Goal: Information Seeking & Learning: Compare options

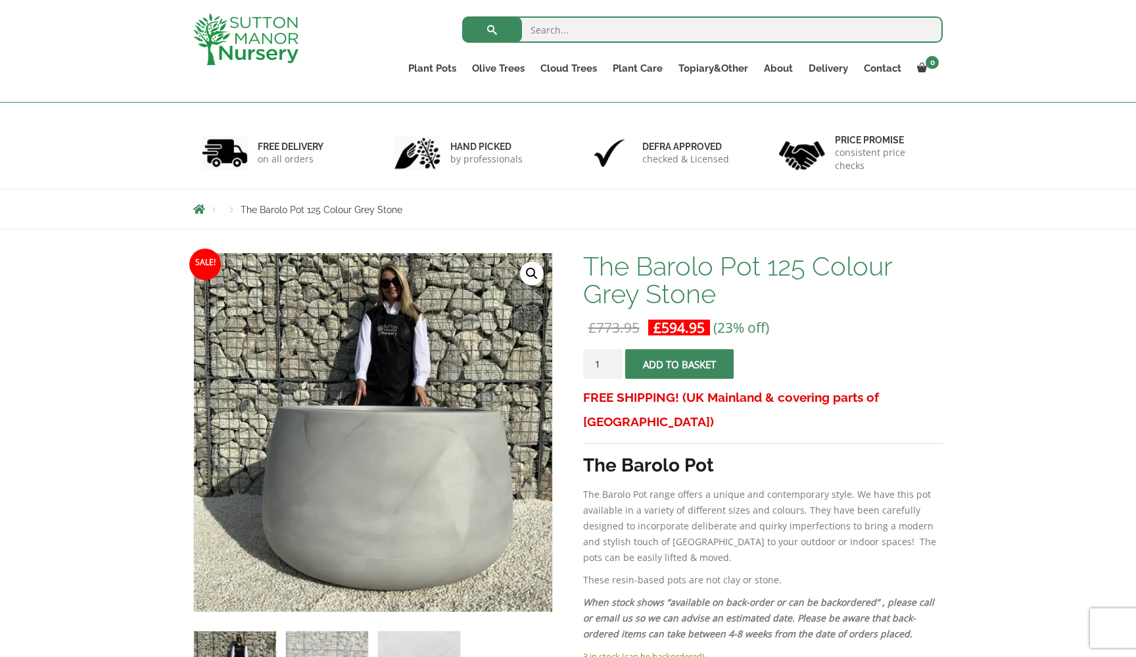
scroll to position [50, 0]
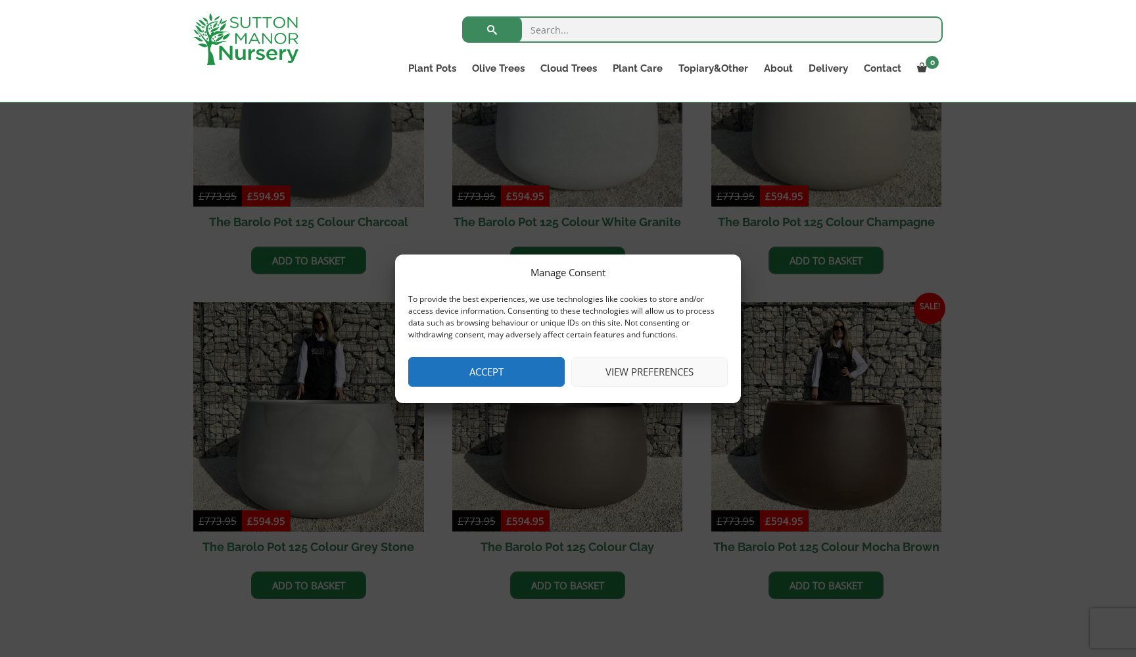
click at [438, 375] on button "Accept" at bounding box center [486, 372] width 157 height 30
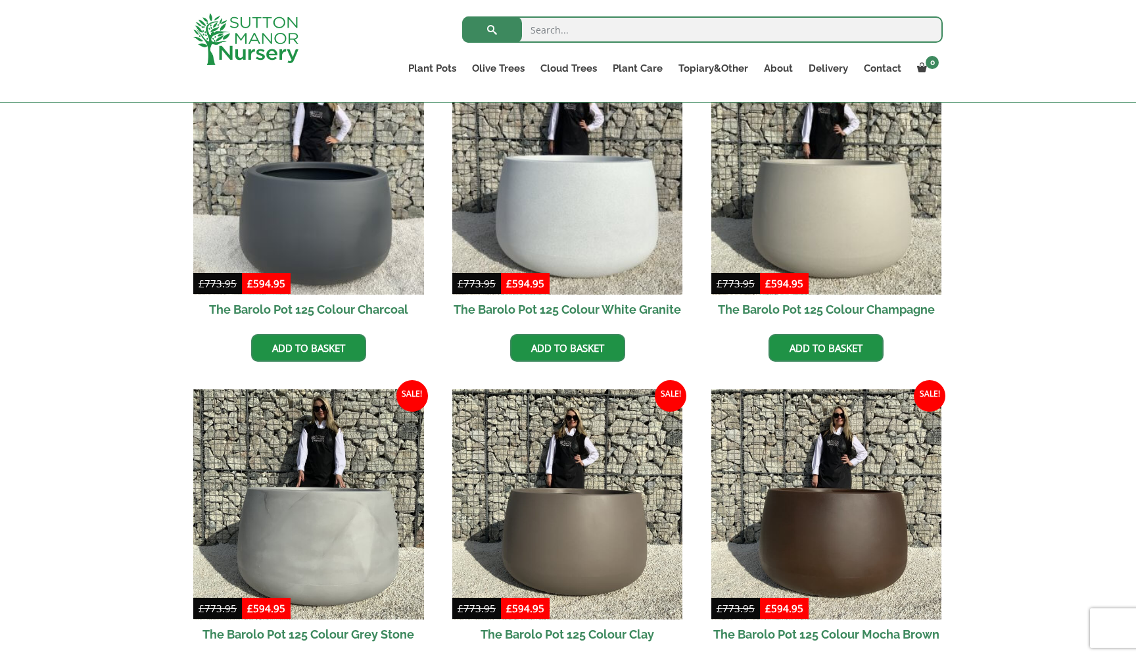
scroll to position [368, 0]
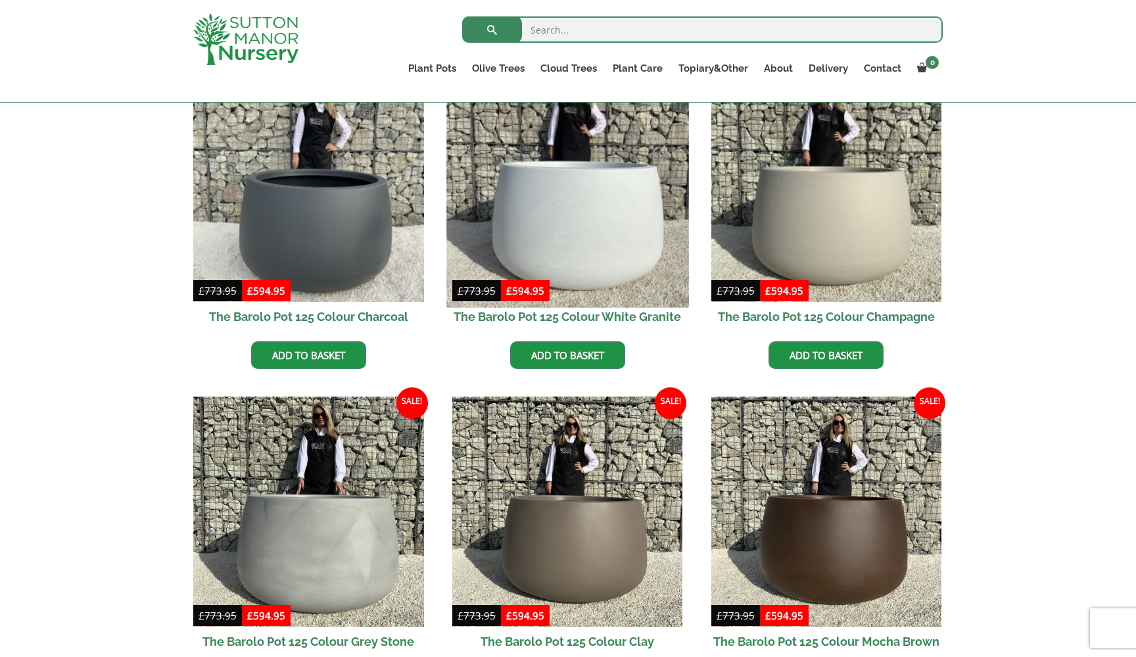
click at [569, 247] on img at bounding box center [568, 186] width 242 height 242
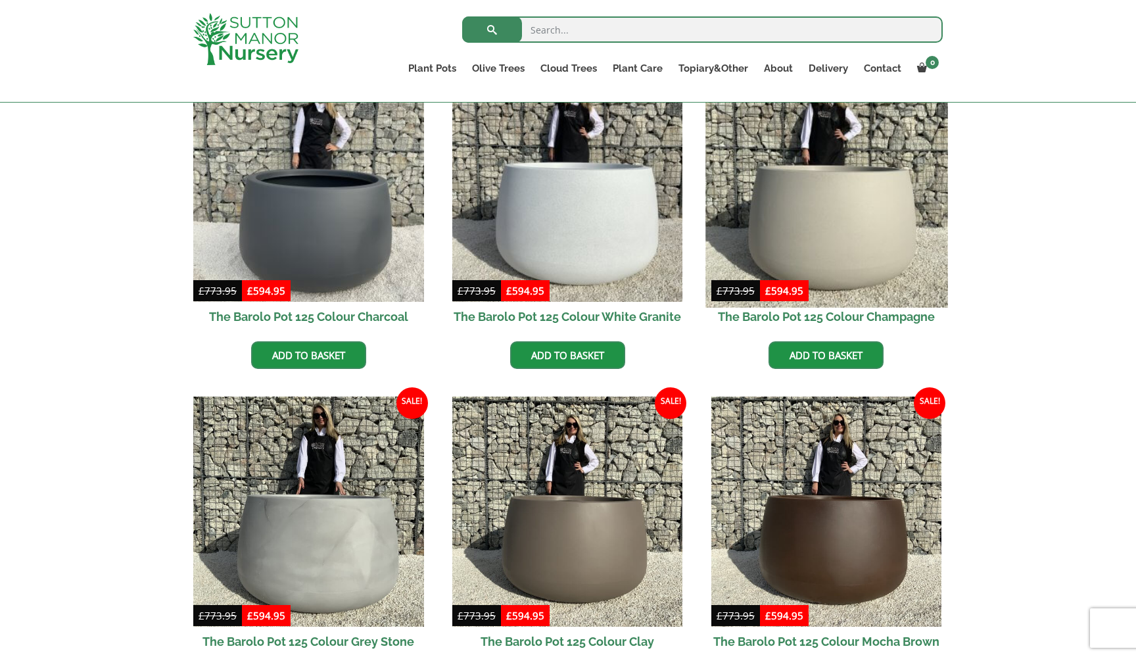
click at [810, 233] on img at bounding box center [827, 186] width 242 height 242
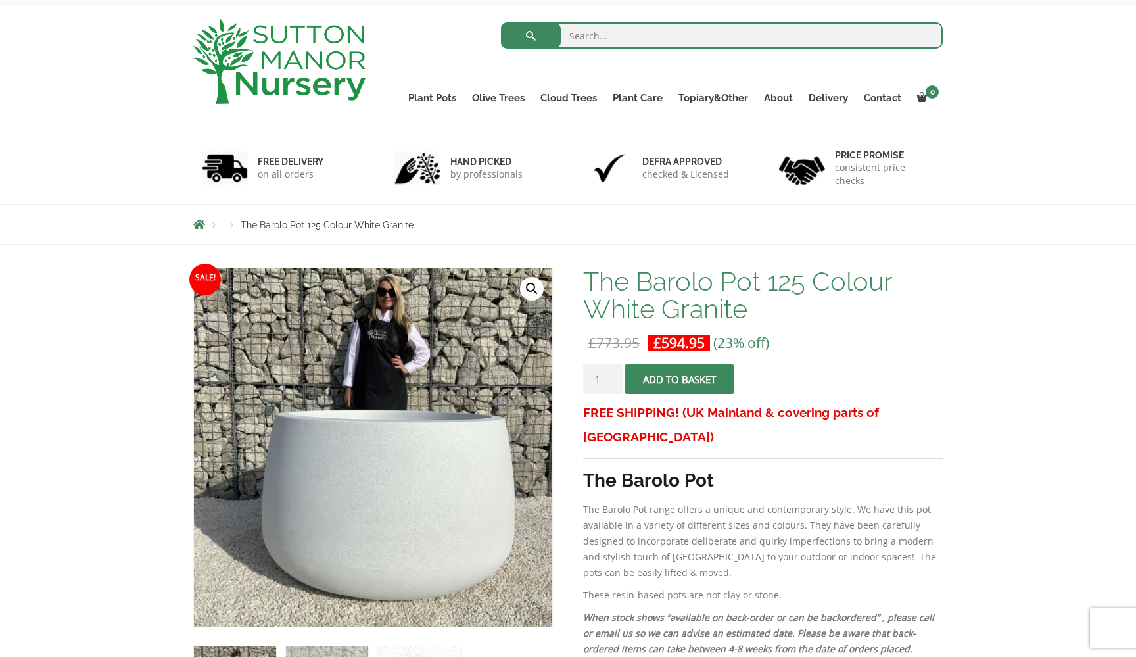
scroll to position [58, 0]
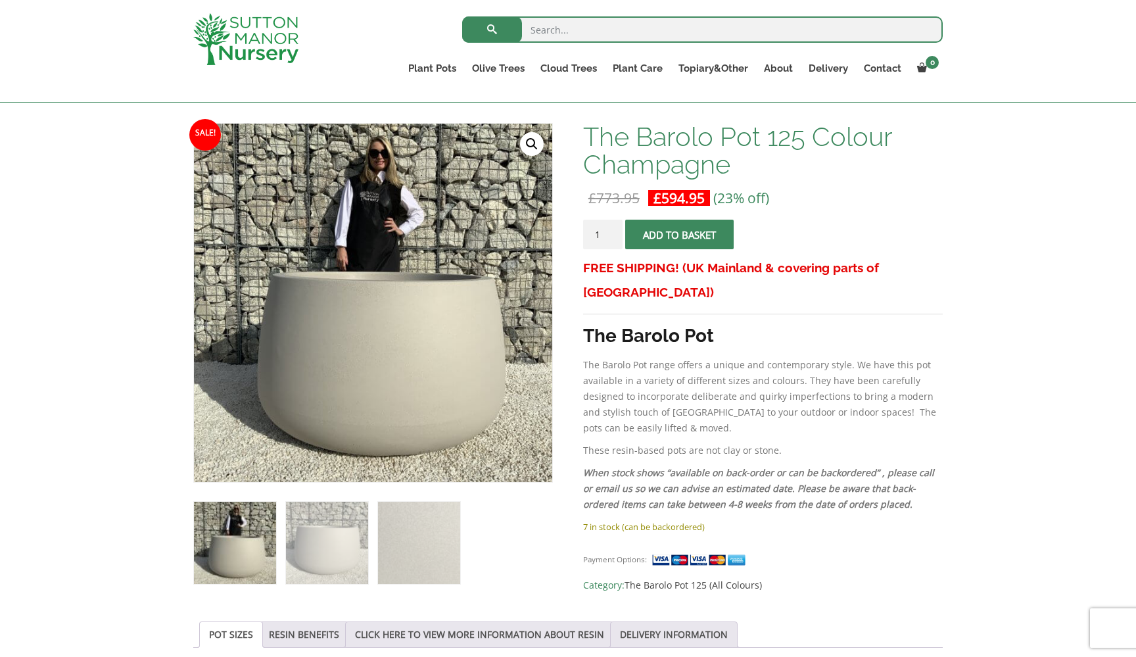
scroll to position [180, 0]
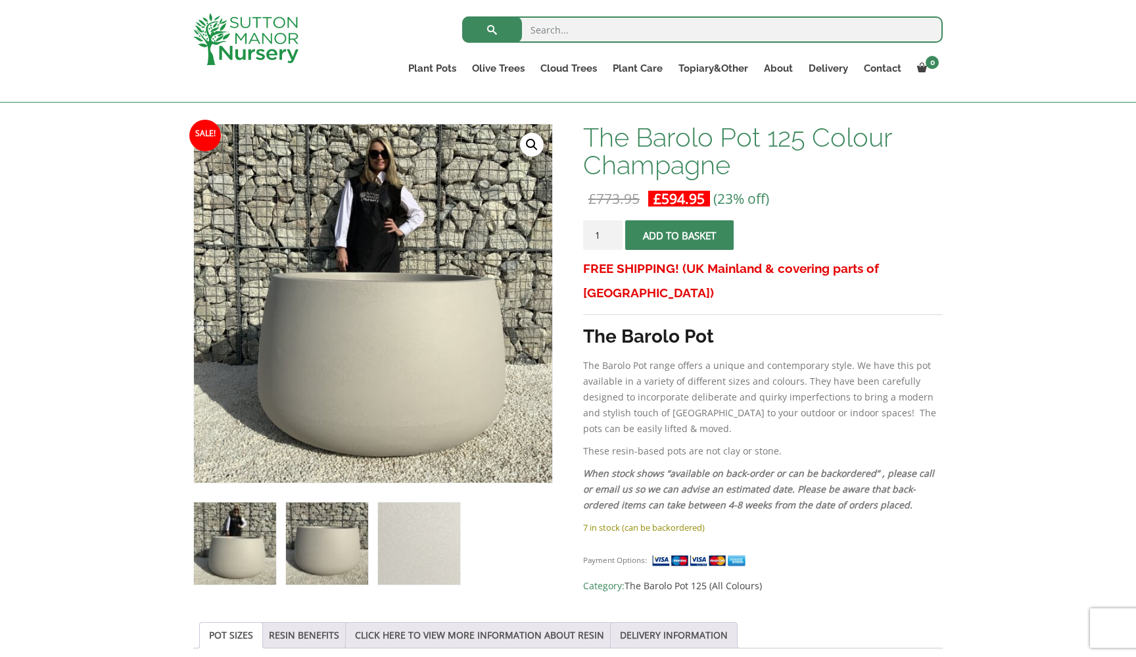
click at [341, 558] on img at bounding box center [327, 543] width 82 height 82
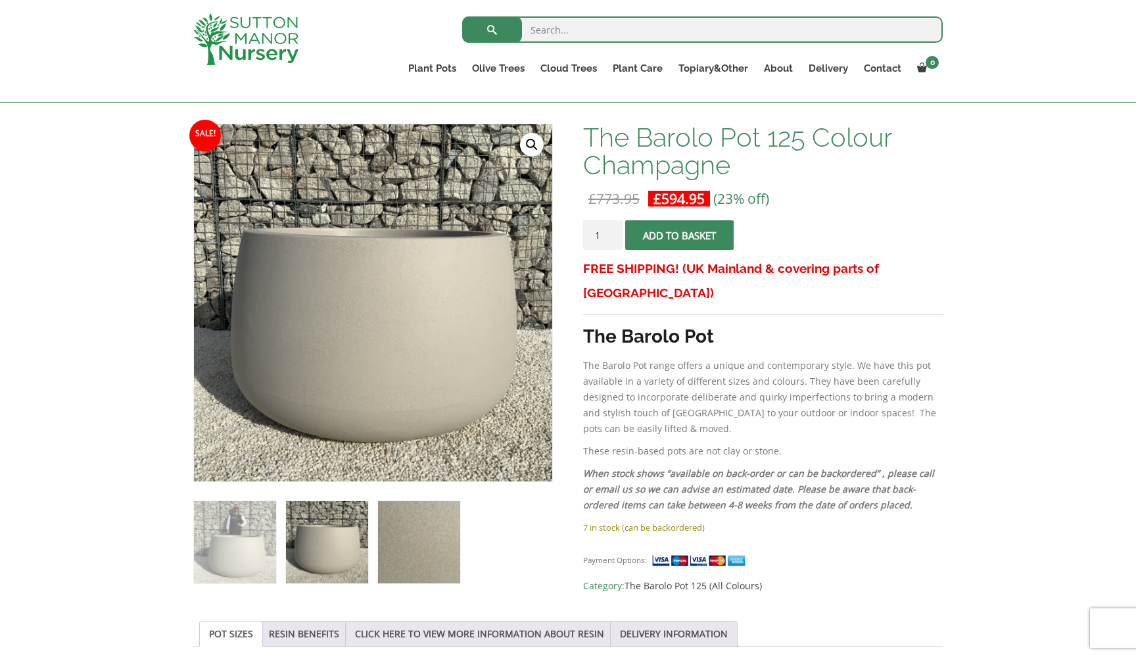
click at [402, 554] on img at bounding box center [419, 542] width 82 height 82
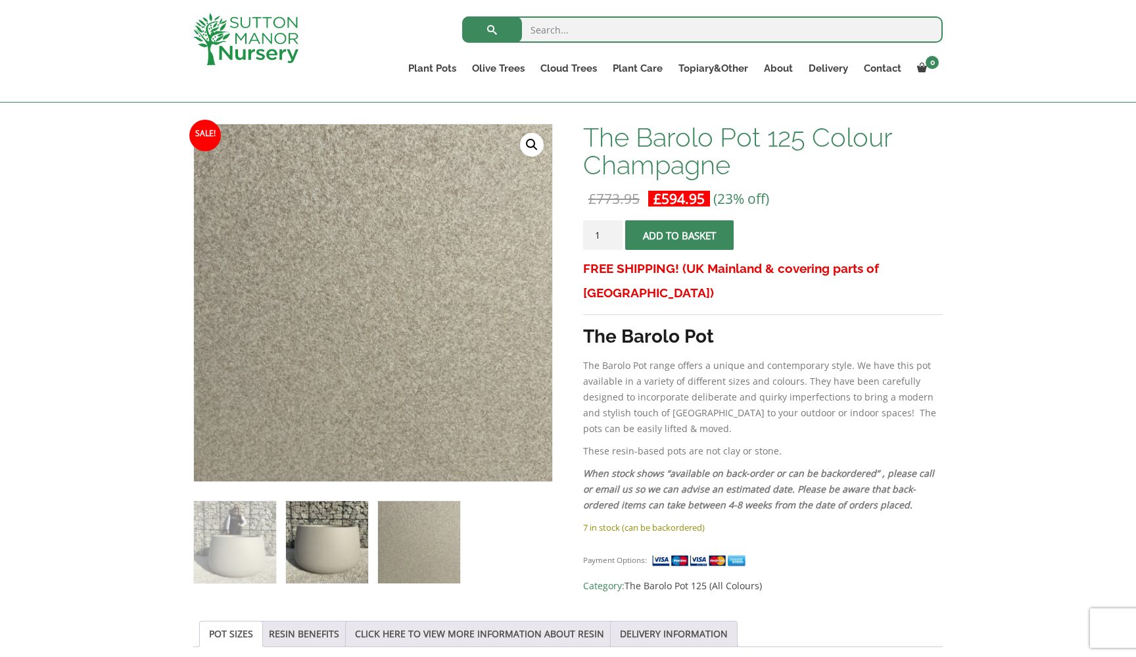
click at [327, 555] on img at bounding box center [327, 542] width 82 height 82
